Goal: Information Seeking & Learning: Learn about a topic

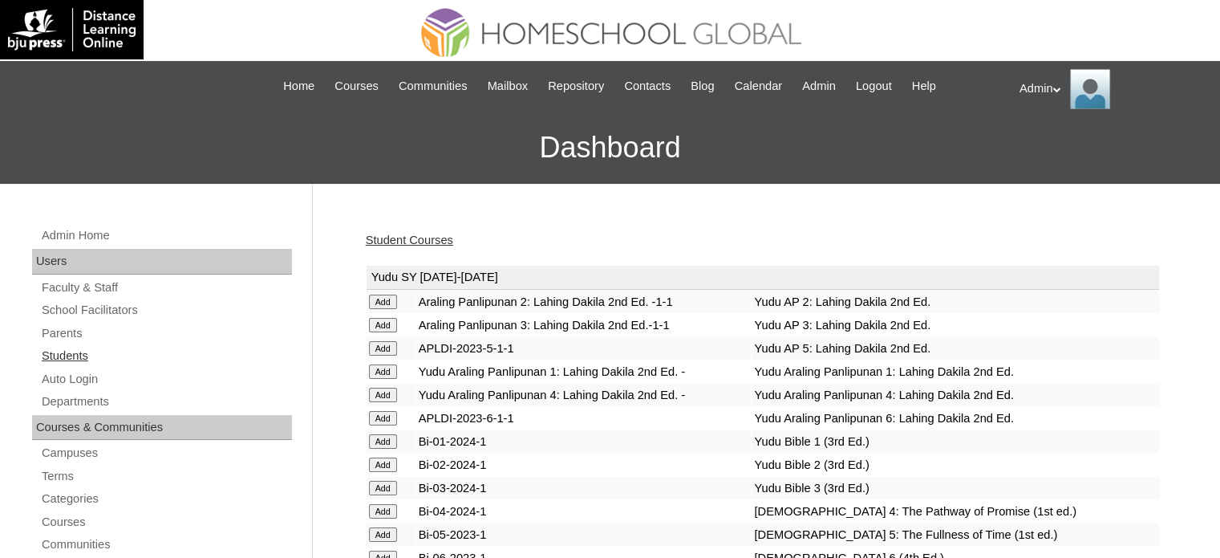
click at [66, 355] on link "Students" at bounding box center [166, 356] width 252 height 20
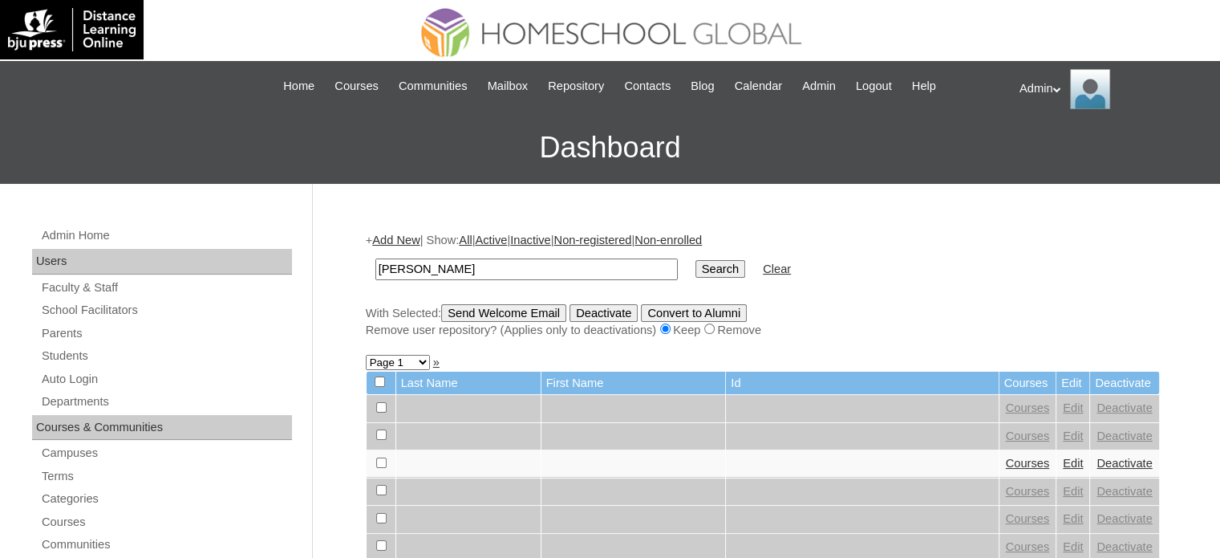
type input "perillo"
click at [696, 269] on input "Search" at bounding box center [721, 269] width 50 height 18
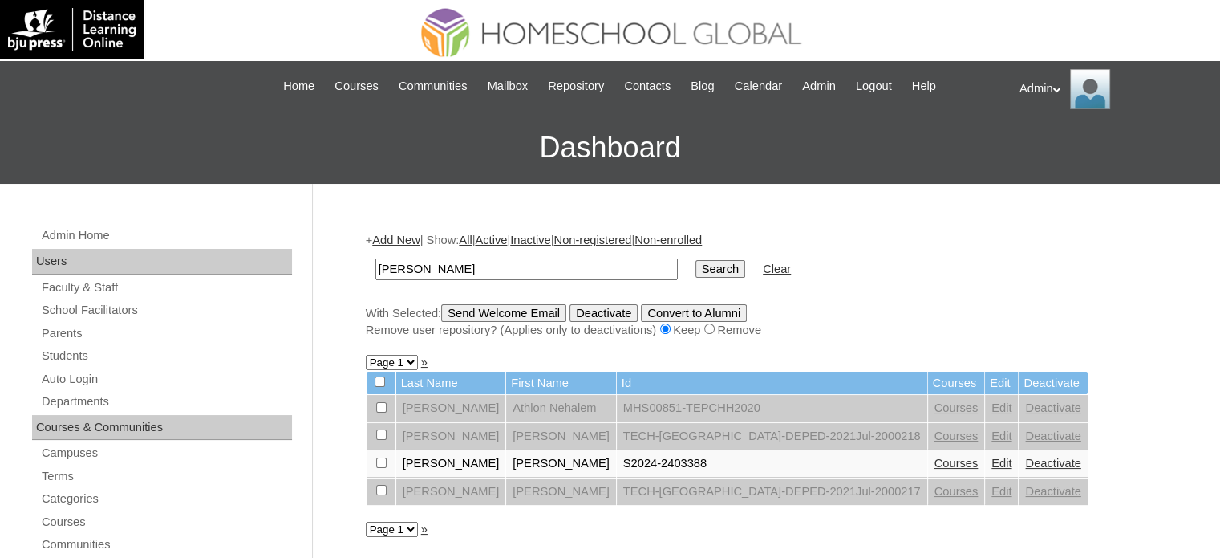
click at [935, 457] on link "Courses" at bounding box center [957, 463] width 44 height 13
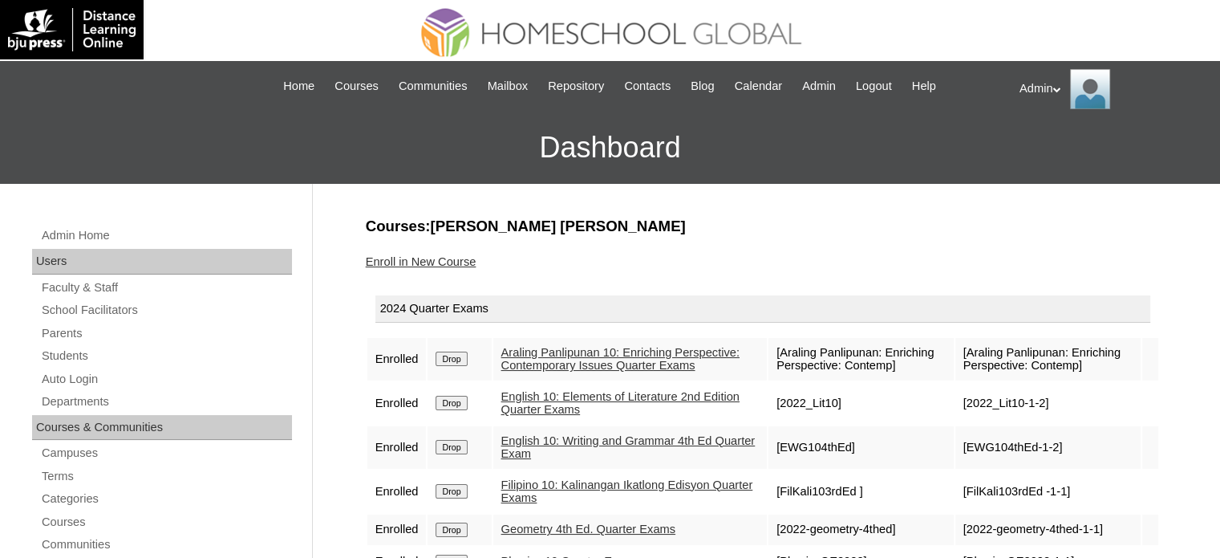
scroll to position [75, 0]
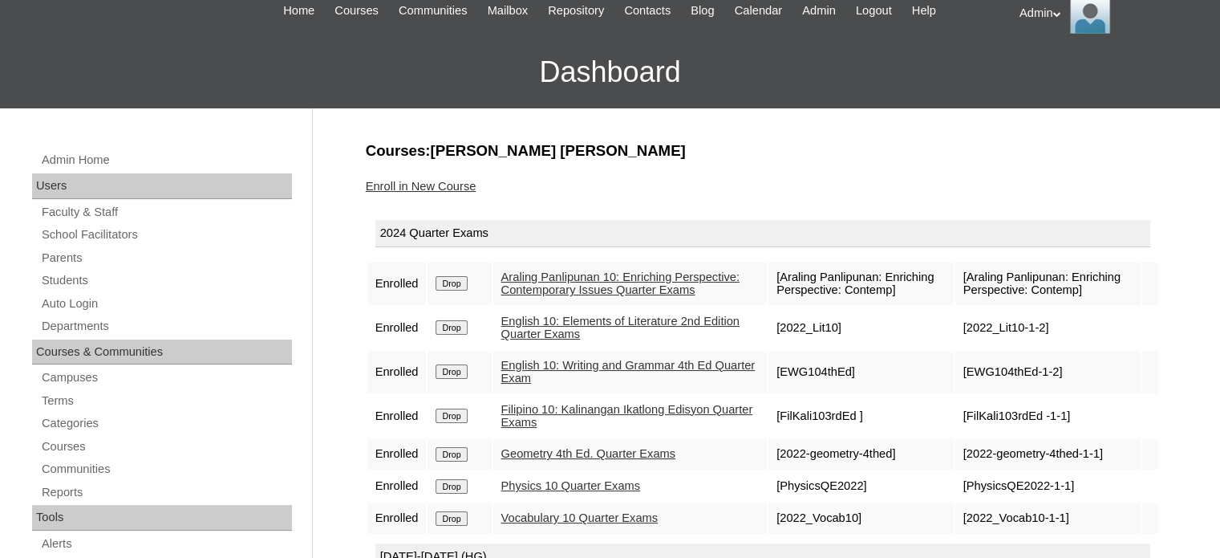
click at [554, 379] on link "English 10: Writing and Grammar 4th Ed Quarter Exam" at bounding box center [628, 372] width 254 height 26
